Goal: Transaction & Acquisition: Purchase product/service

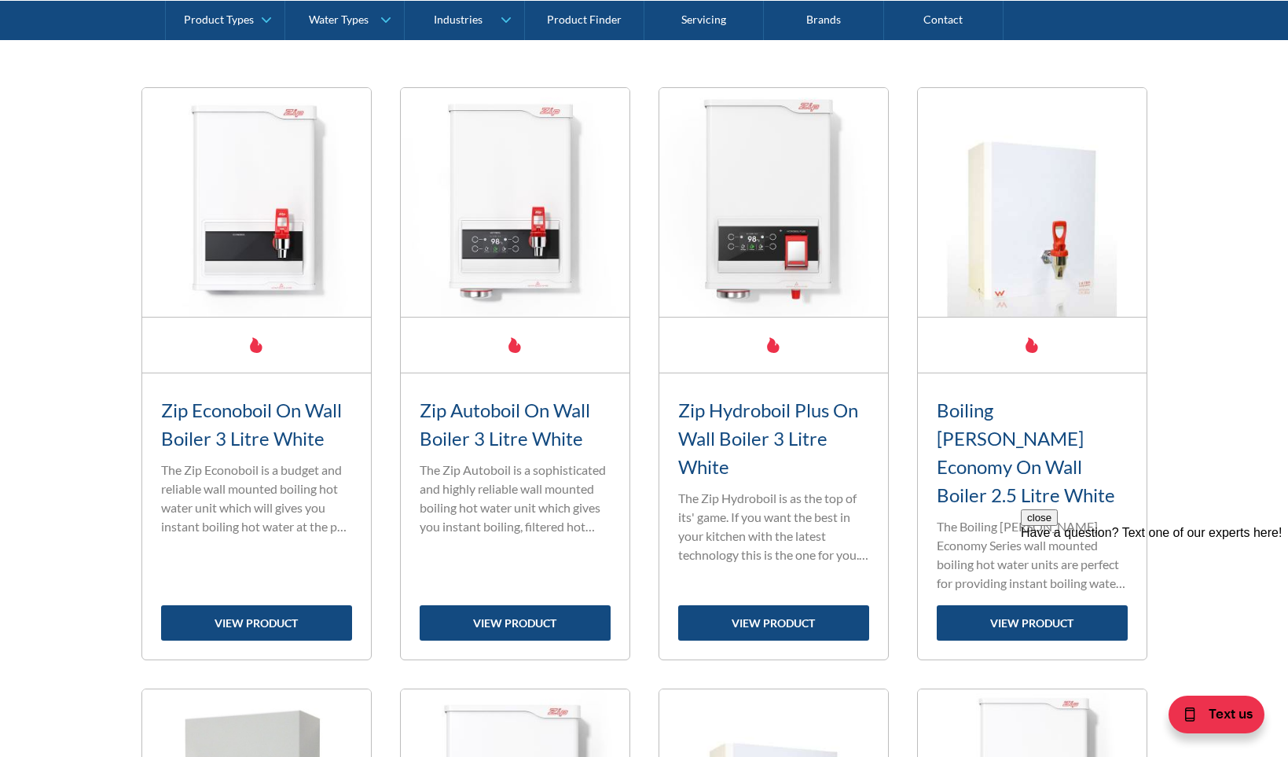
scroll to position [550, 0]
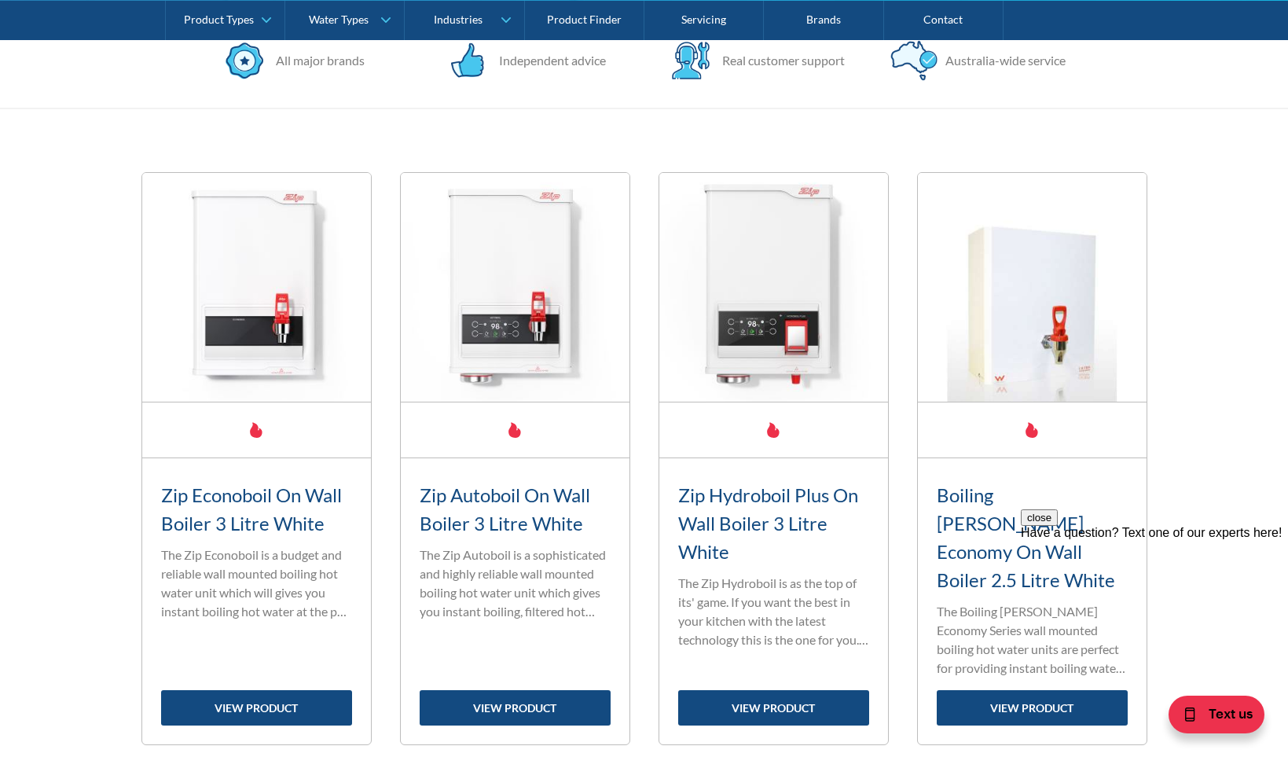
click at [746, 494] on h3 "Zip Hydroboil Plus On Wall Boiler 3 Litre White" at bounding box center [773, 523] width 191 height 85
click at [727, 690] on link "view product" at bounding box center [773, 707] width 191 height 35
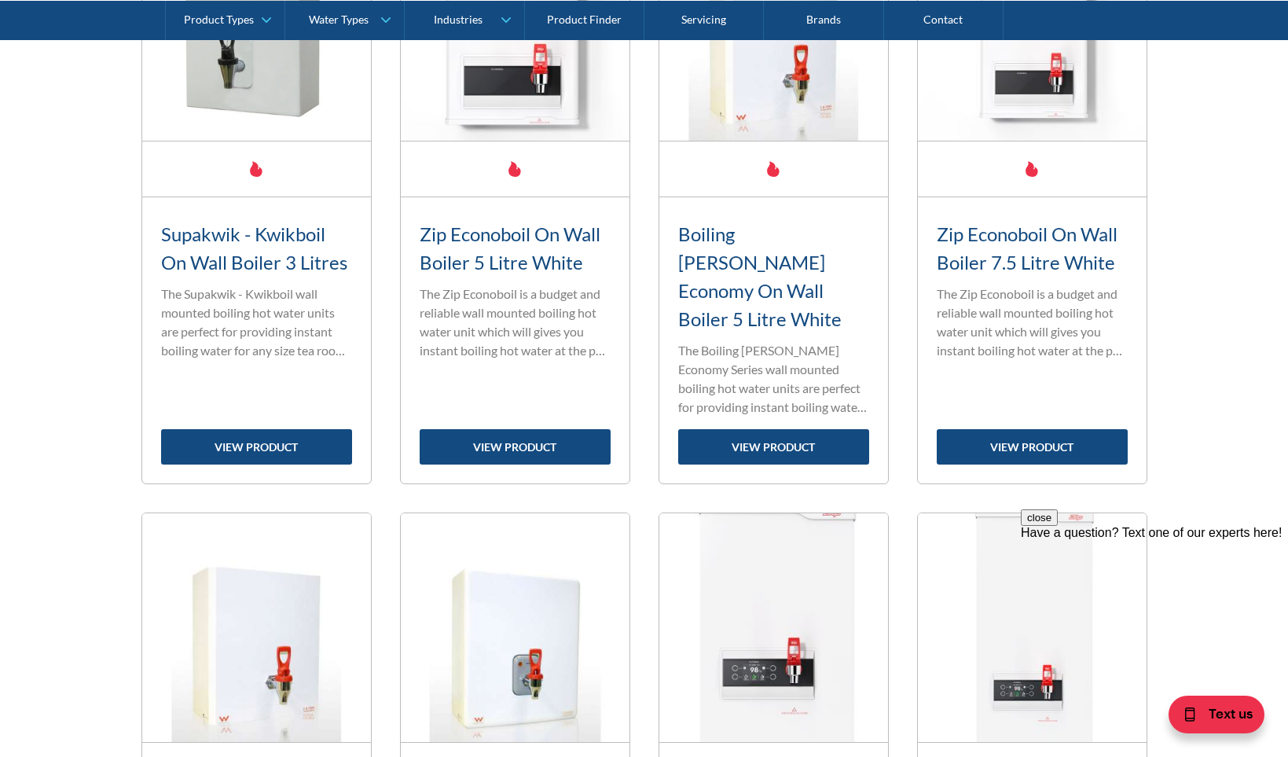
scroll to position [1336, 0]
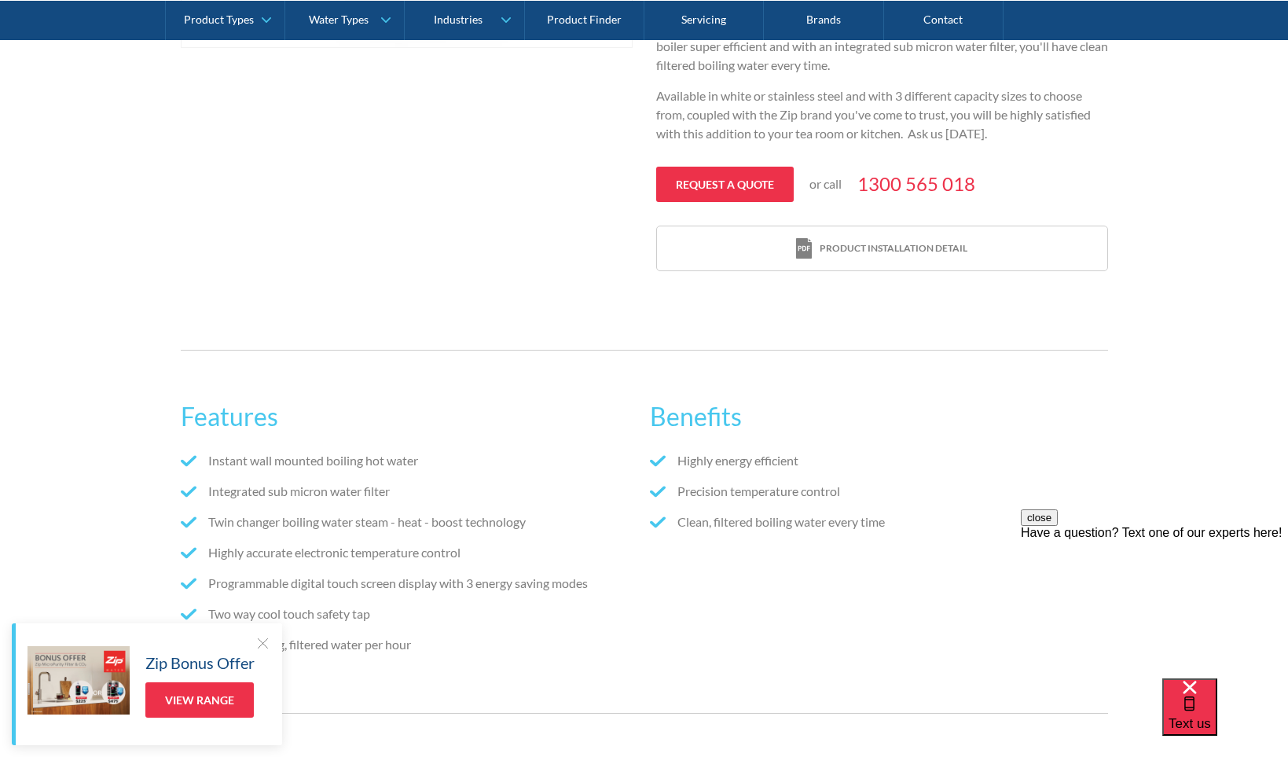
scroll to position [707, 0]
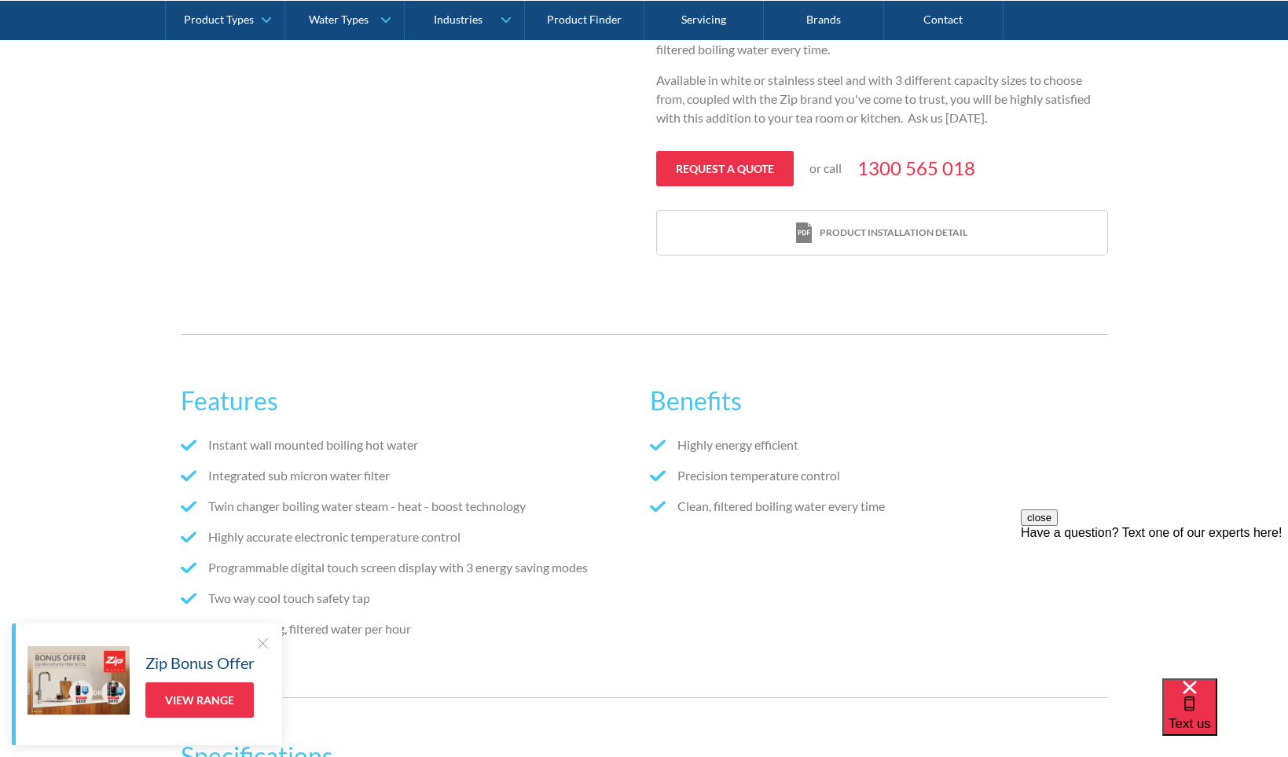
click at [296, 480] on li "Integrated sub micron water filter" at bounding box center [409, 475] width 457 height 19
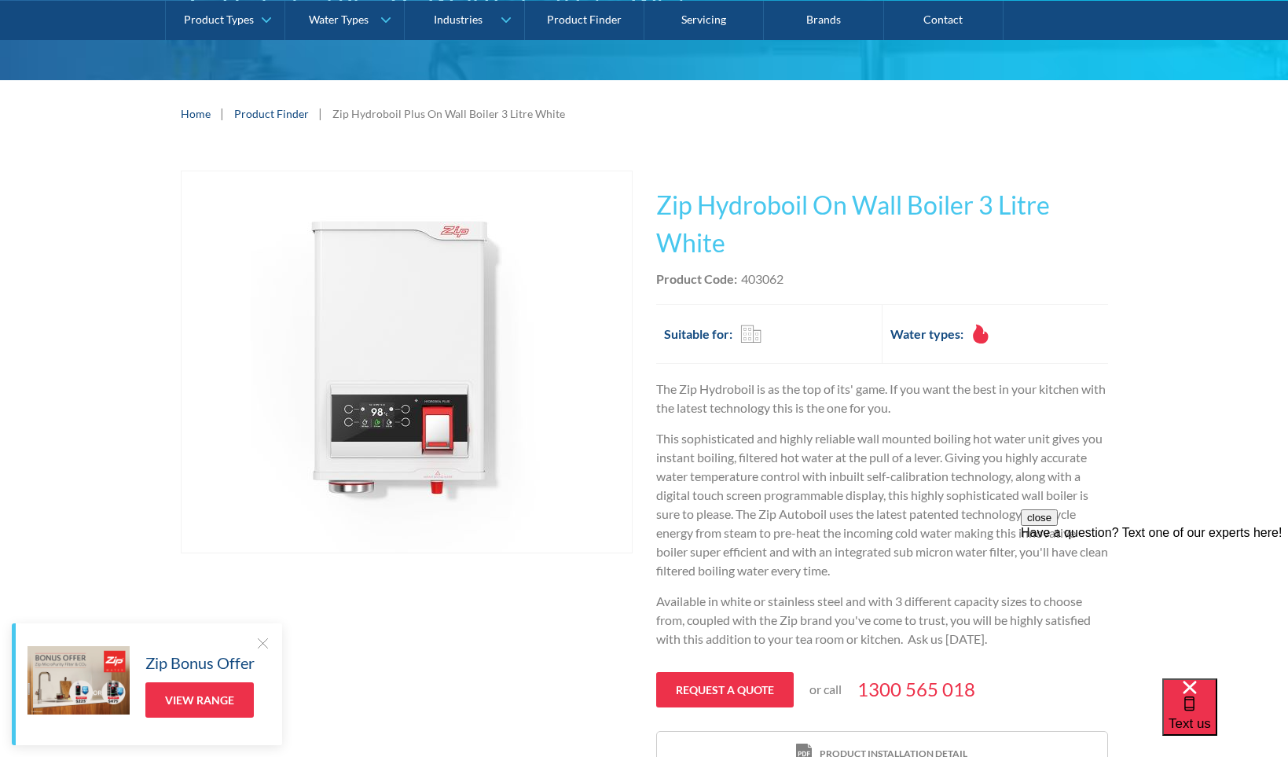
scroll to position [157, 0]
